Goal: Task Accomplishment & Management: Manage account settings

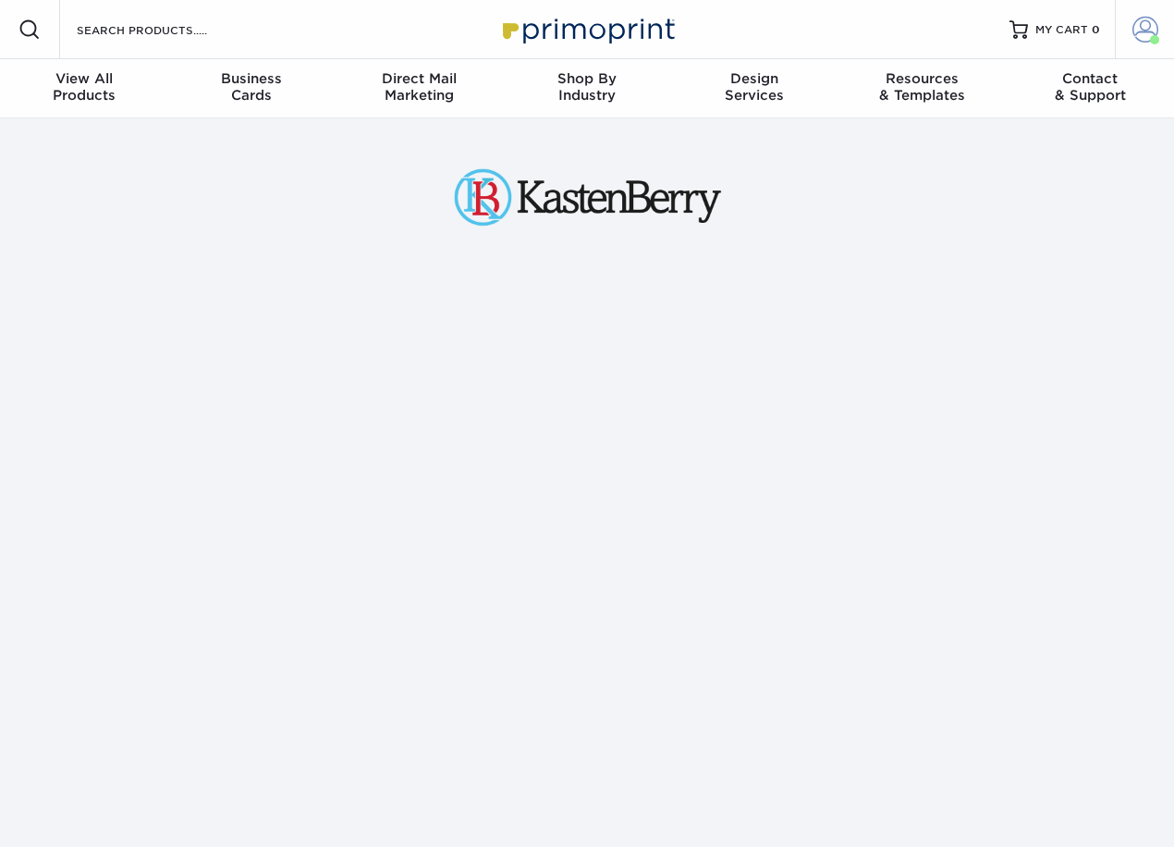
click at [1149, 34] on span at bounding box center [1145, 30] width 26 height 26
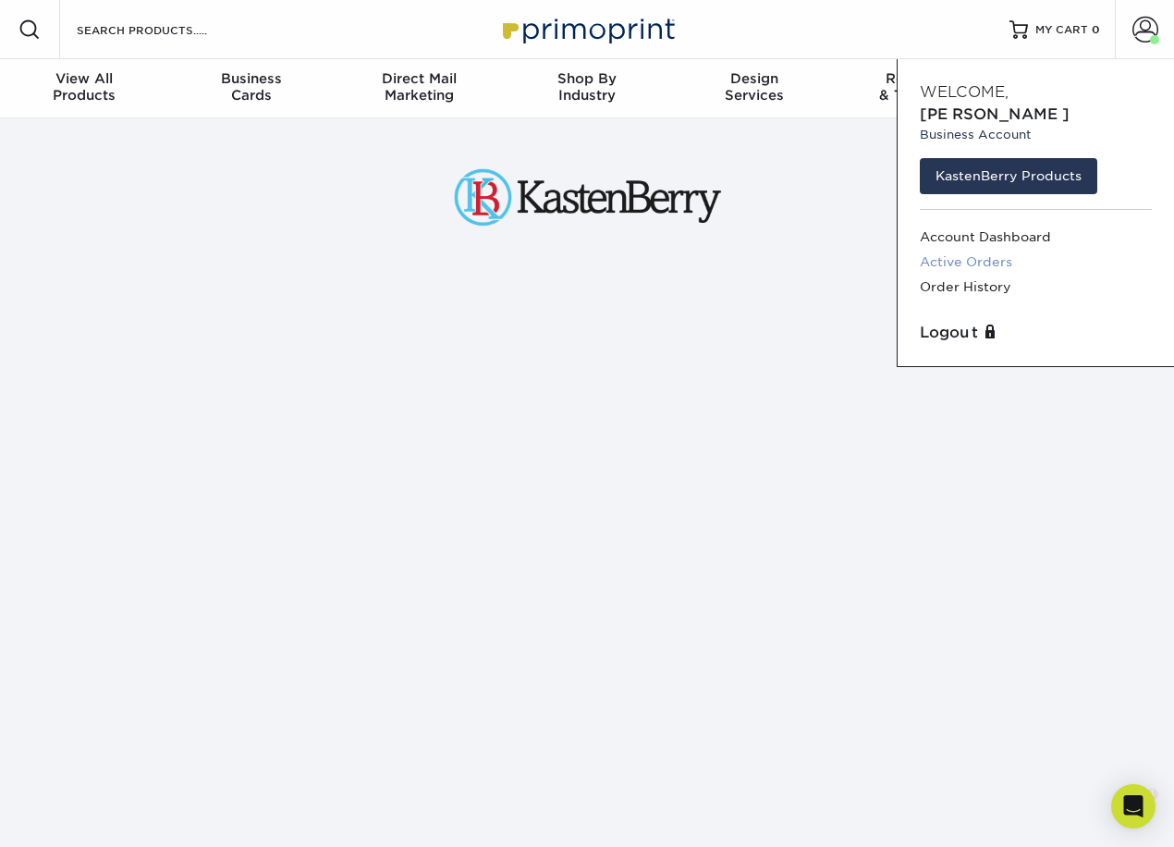
click at [963, 250] on link "Active Orders" at bounding box center [1036, 262] width 232 height 25
click at [956, 275] on link "Order History" at bounding box center [1036, 287] width 232 height 25
